Goal: Check status

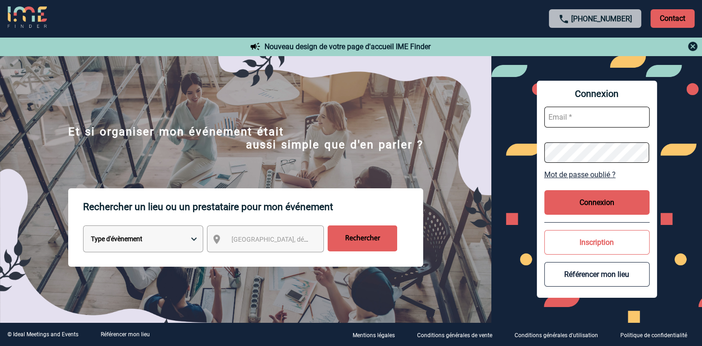
type input "Chantal@meeting-villages.fr"
click at [582, 200] on button "Connexion" at bounding box center [596, 202] width 105 height 25
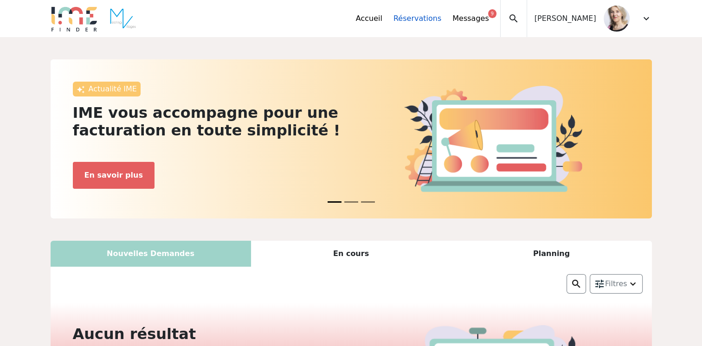
click at [427, 19] on link "Réservations" at bounding box center [418, 18] width 48 height 11
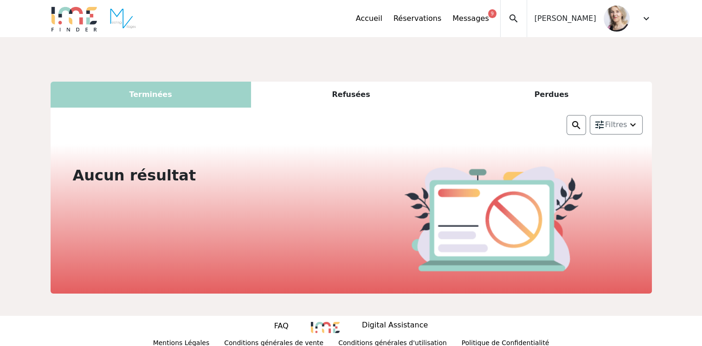
scroll to position [8, 0]
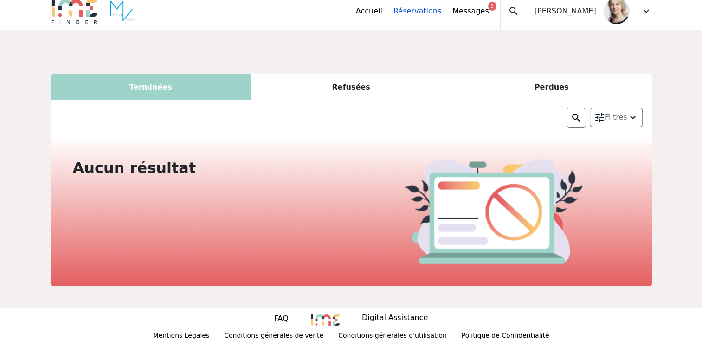
click at [441, 12] on link "Réservations" at bounding box center [418, 11] width 48 height 11
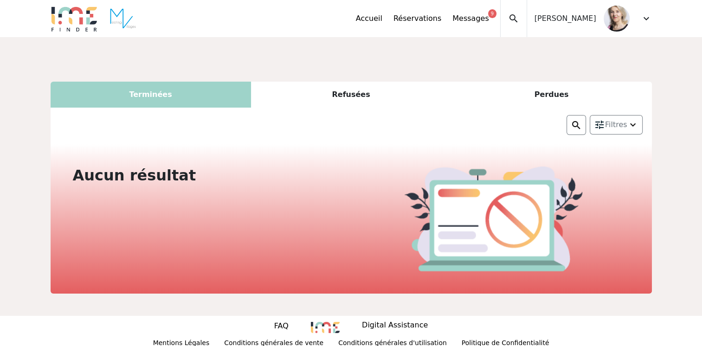
click at [154, 97] on div "Terminées" at bounding box center [151, 95] width 200 height 26
click at [354, 94] on div "Refusées" at bounding box center [351, 95] width 200 height 26
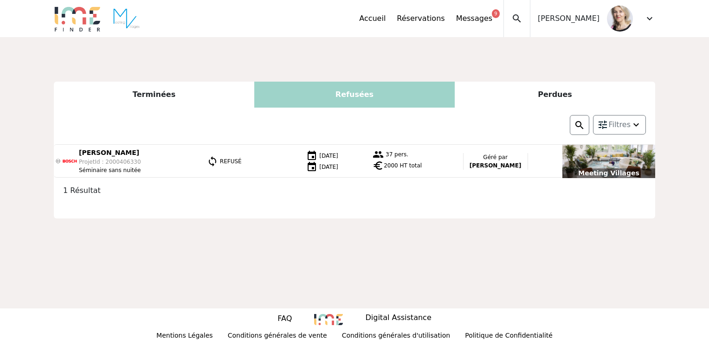
click at [161, 97] on div "Terminées" at bounding box center [154, 95] width 200 height 26
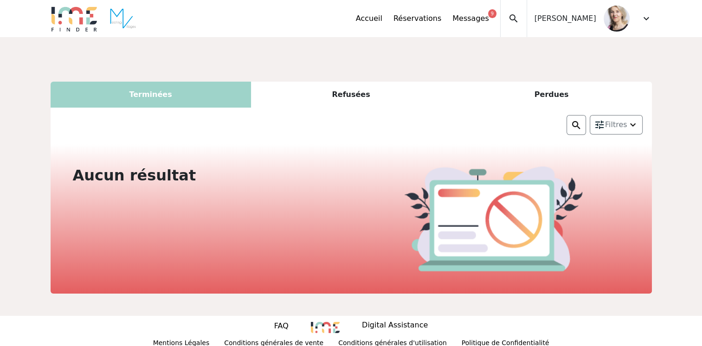
click at [345, 97] on div "Refusées" at bounding box center [351, 95] width 200 height 26
